Goal: Find specific page/section: Find specific page/section

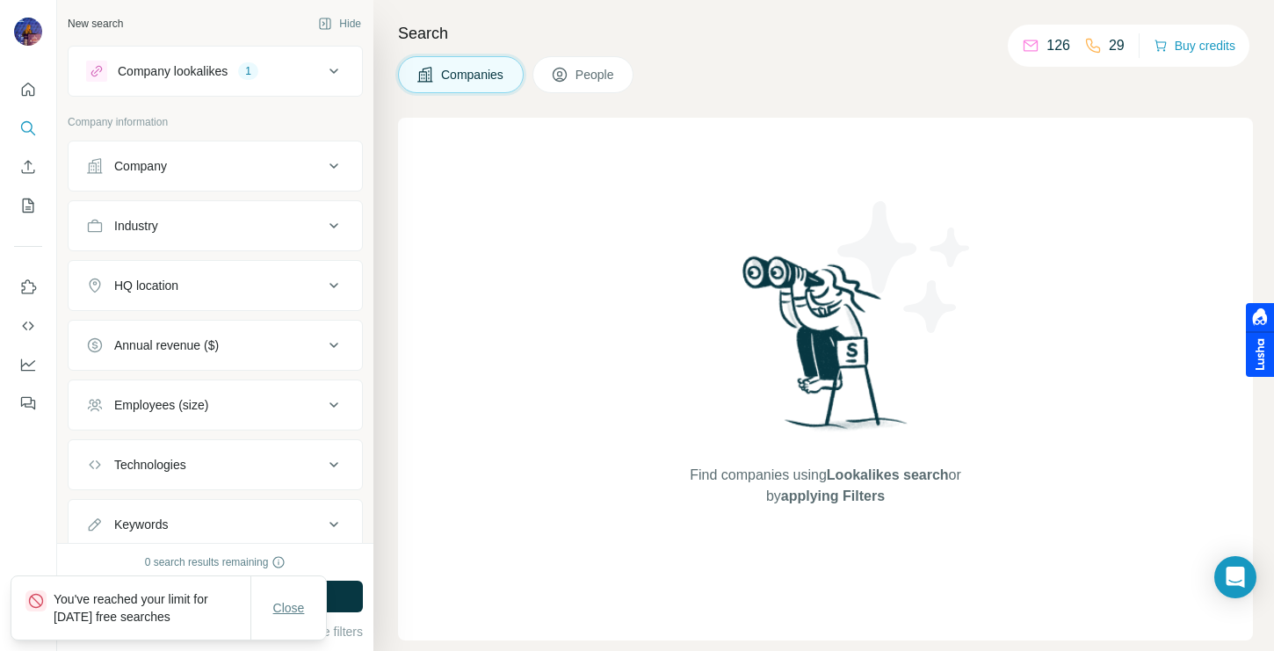
click at [273, 610] on span "Close" at bounding box center [289, 608] width 32 height 18
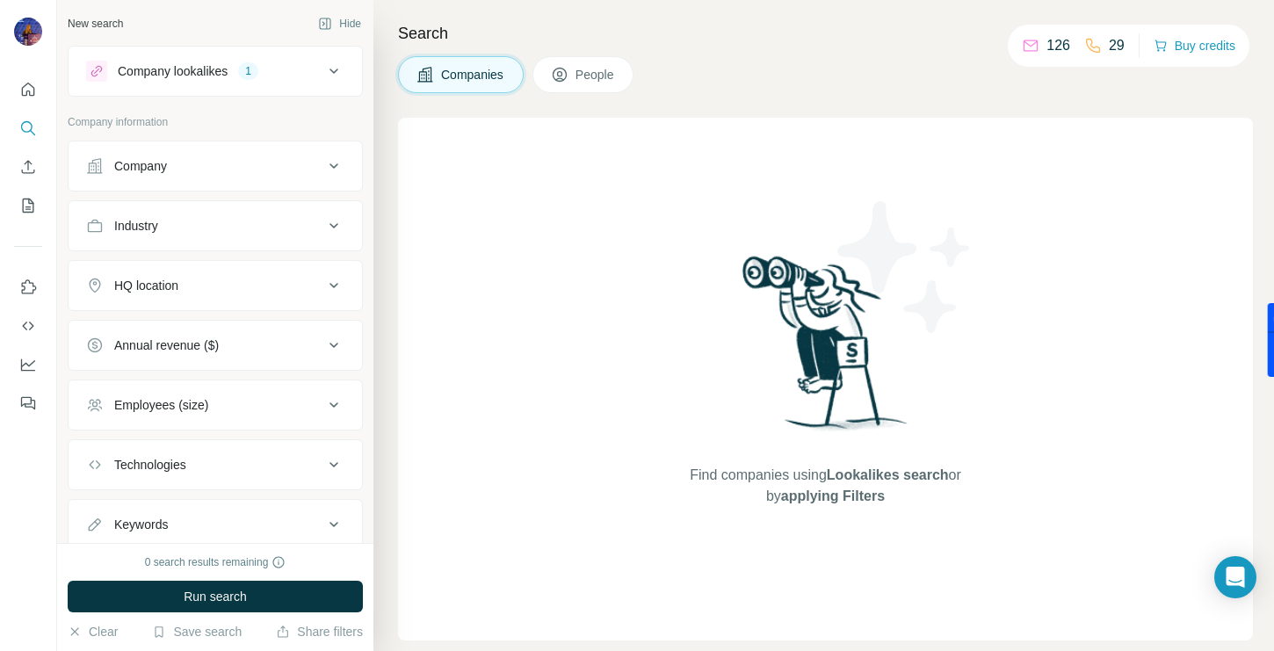
click at [205, 83] on button "Company lookalikes 1" at bounding box center [215, 71] width 293 height 42
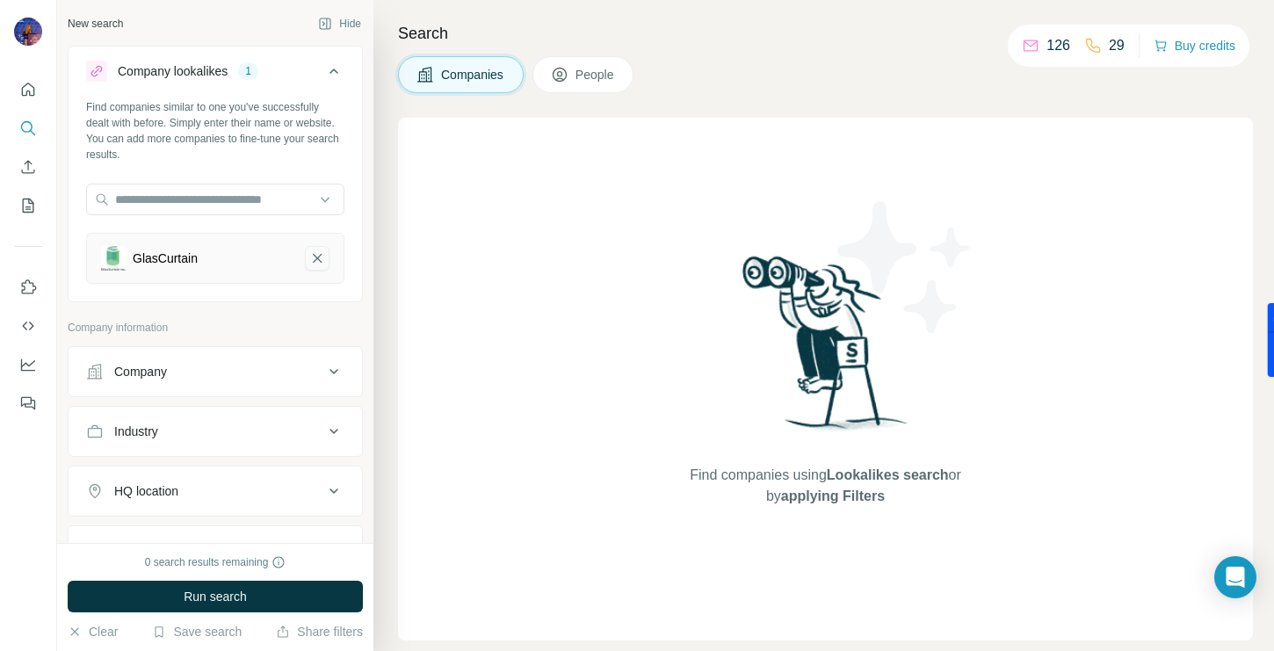
click at [311, 246] on button "GlasCurtain-remove-button" at bounding box center [317, 258] width 25 height 25
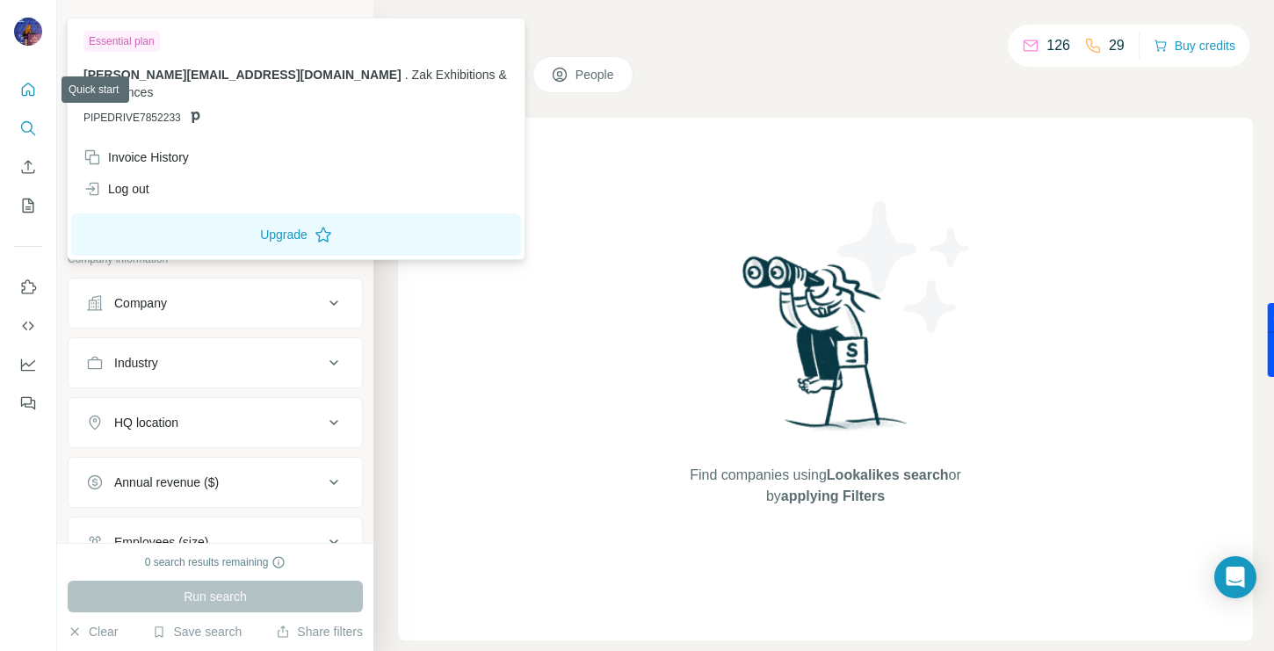
click at [22, 83] on icon "Quick start" at bounding box center [28, 90] width 18 height 18
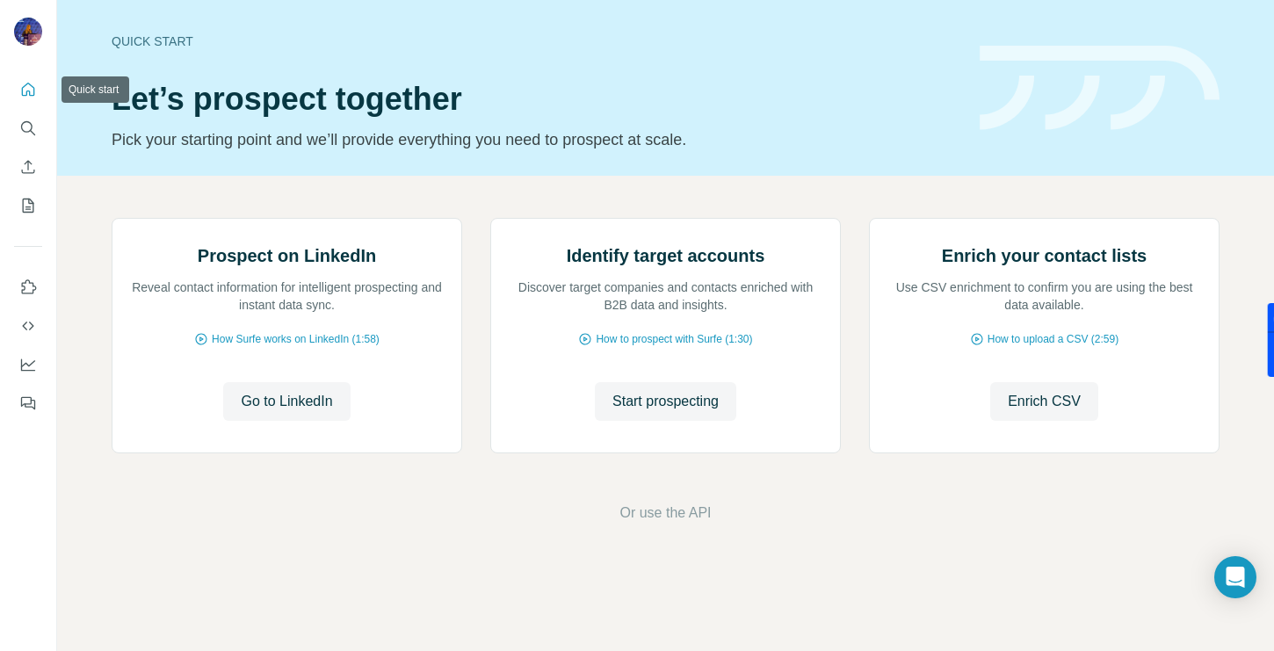
click at [22, 83] on icon "Quick start" at bounding box center [28, 90] width 18 height 18
click at [32, 364] on icon "Dashboard" at bounding box center [28, 365] width 18 height 18
